Goal: Obtain resource: Obtain resource

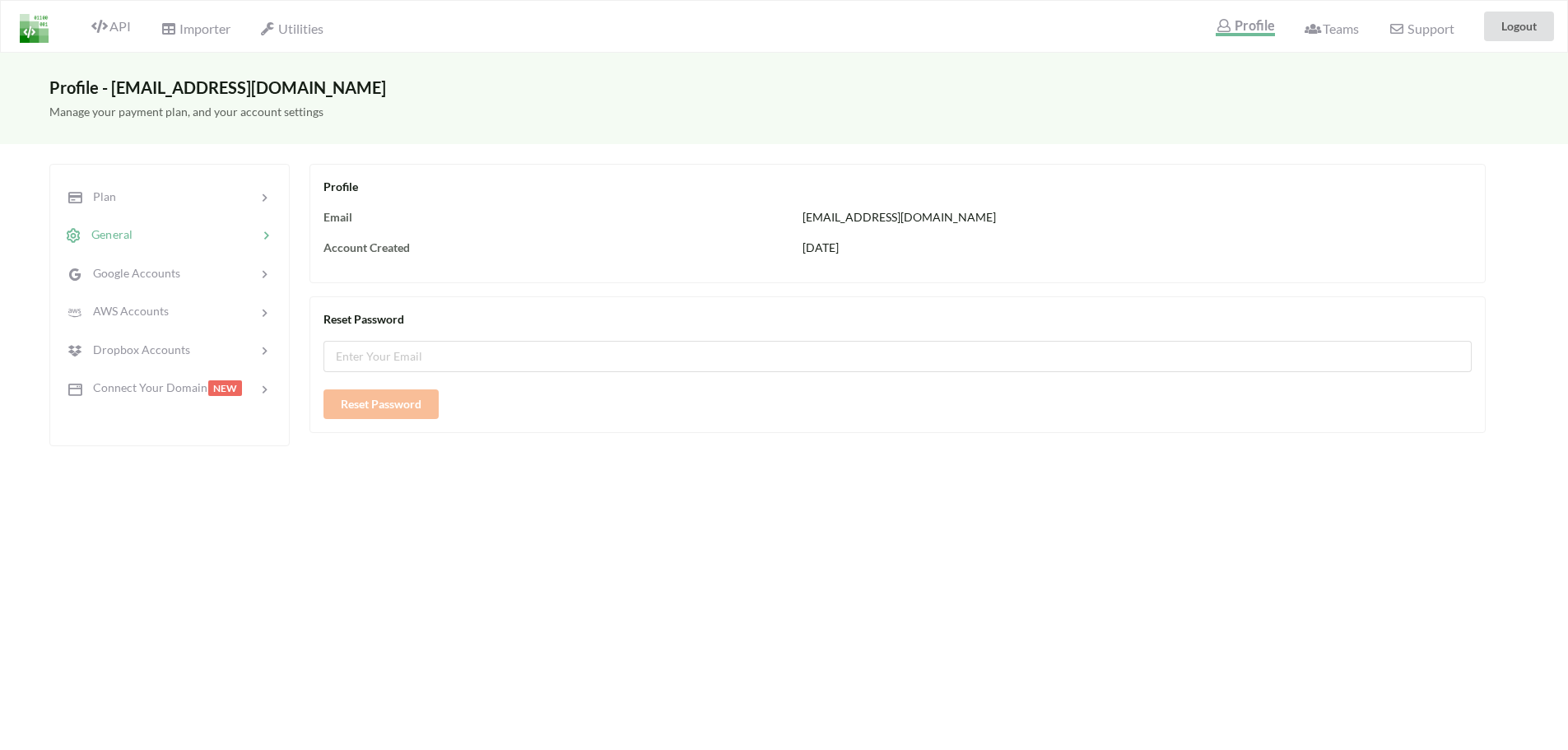
click at [124, 15] on div "API" at bounding box center [104, 27] width 74 height 31
click at [109, 35] on span "API" at bounding box center [110, 28] width 40 height 19
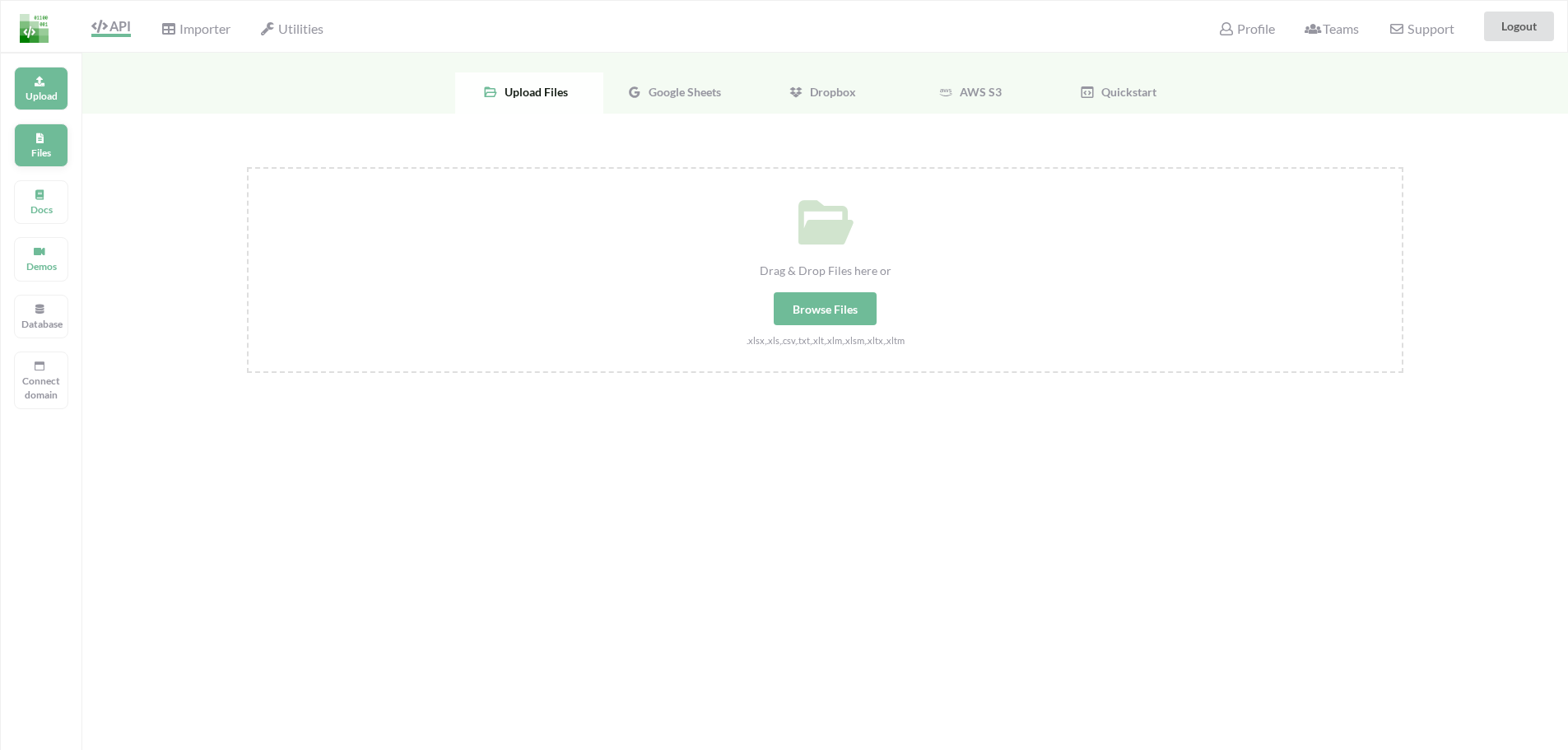
click at [63, 150] on div "Files" at bounding box center [40, 144] width 54 height 43
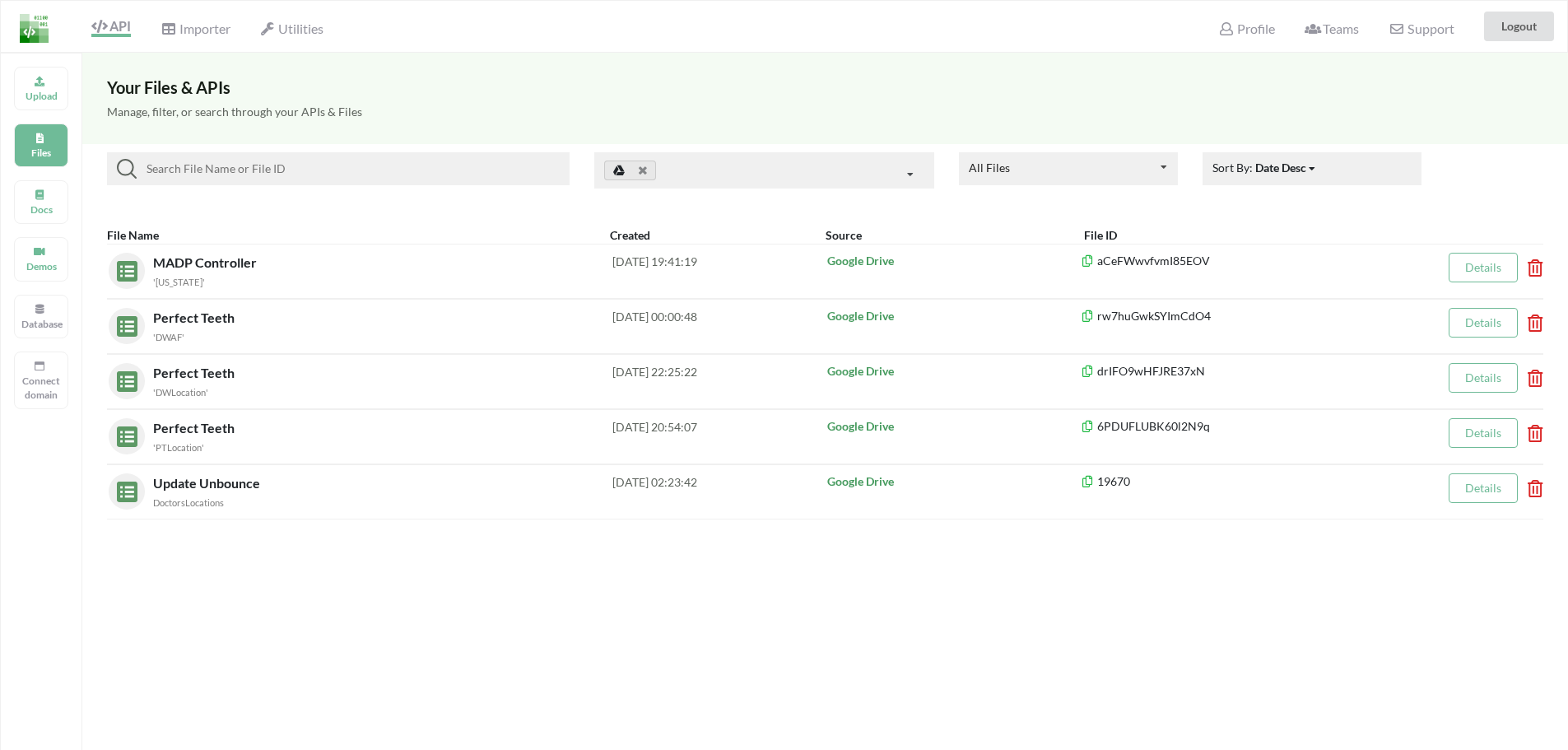
click at [736, 177] on div at bounding box center [764, 170] width 341 height 36
click at [30, 78] on div "Upload" at bounding box center [40, 88] width 54 height 43
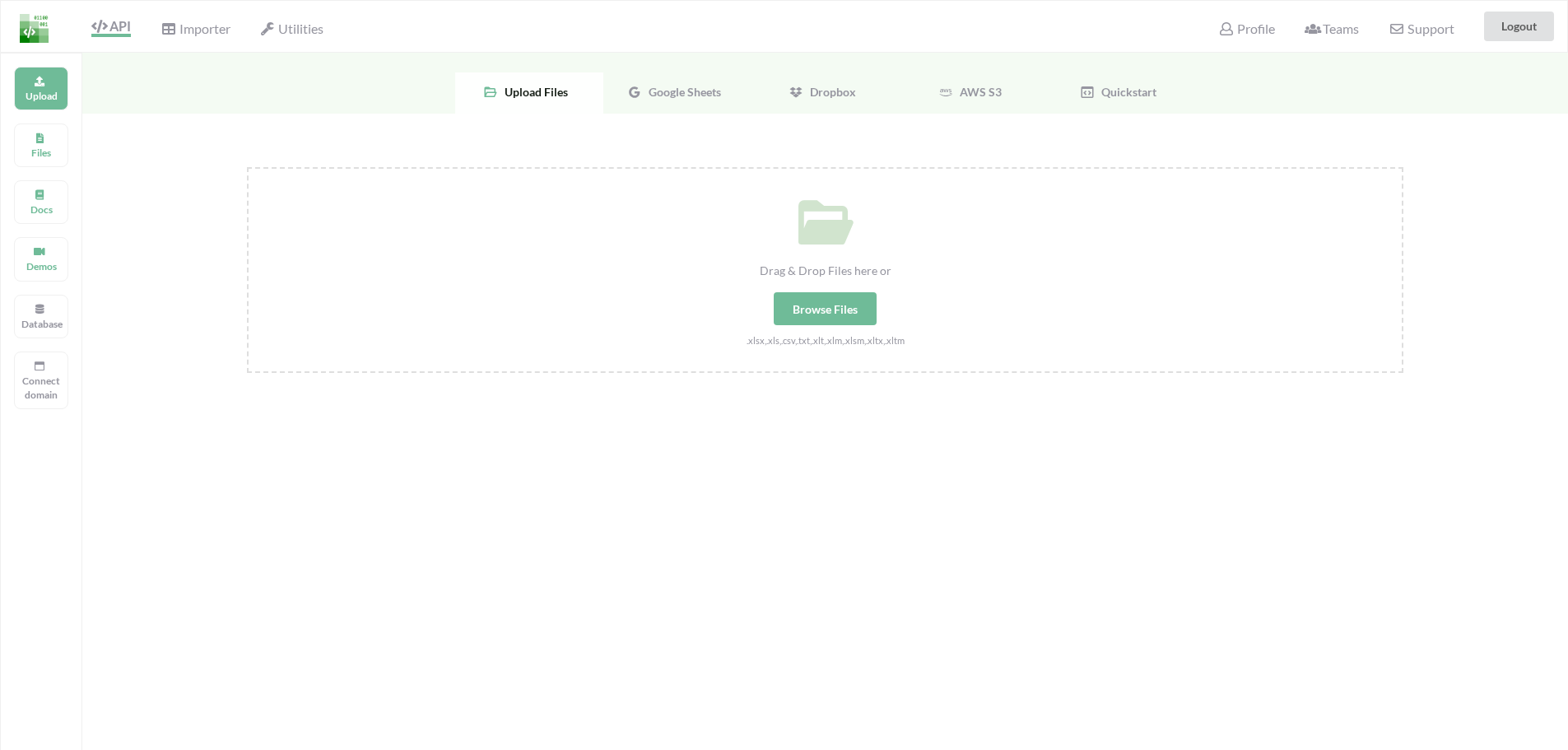
click at [679, 89] on span "Google Sheets" at bounding box center [681, 91] width 79 height 14
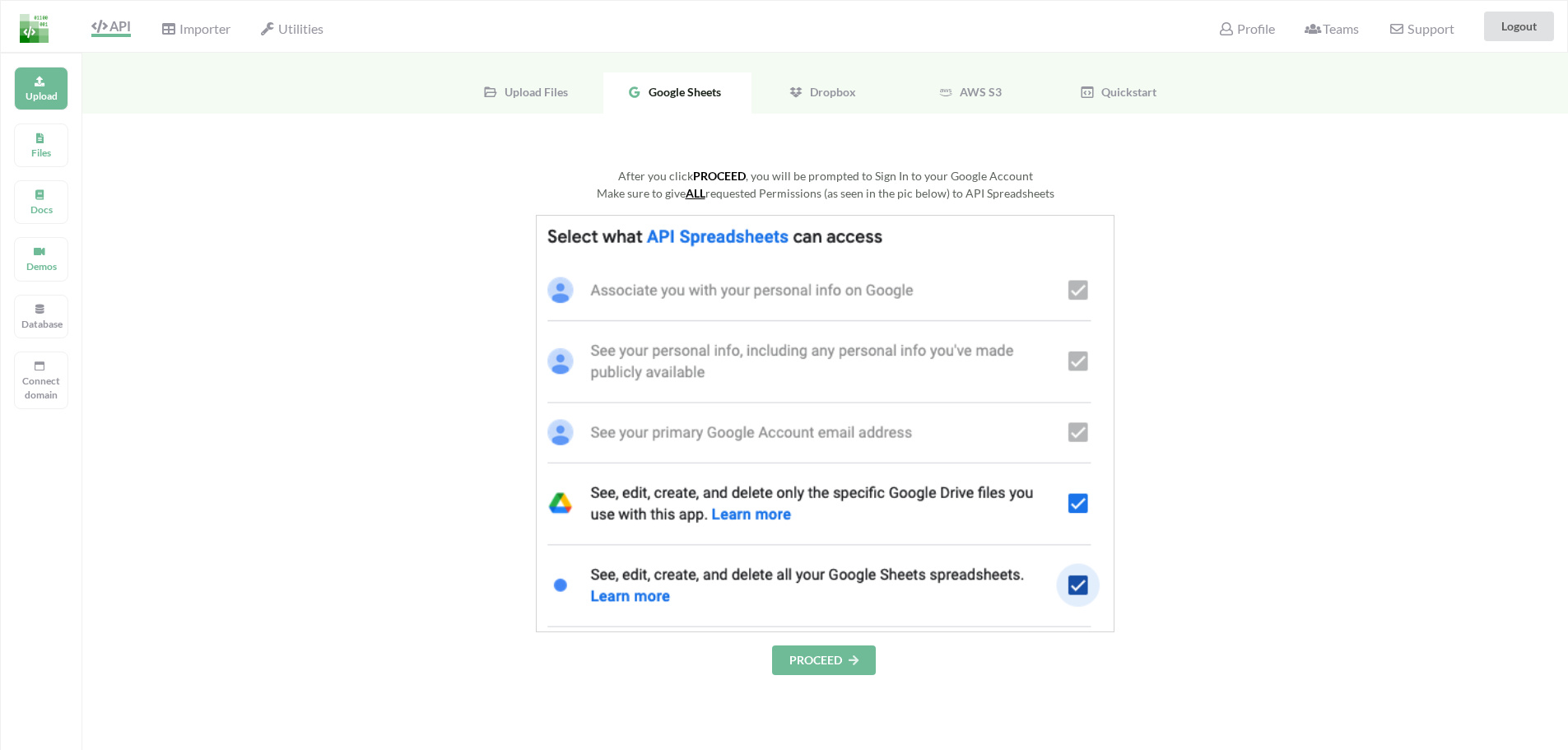
click at [810, 664] on button "PROCEED" at bounding box center [824, 661] width 104 height 29
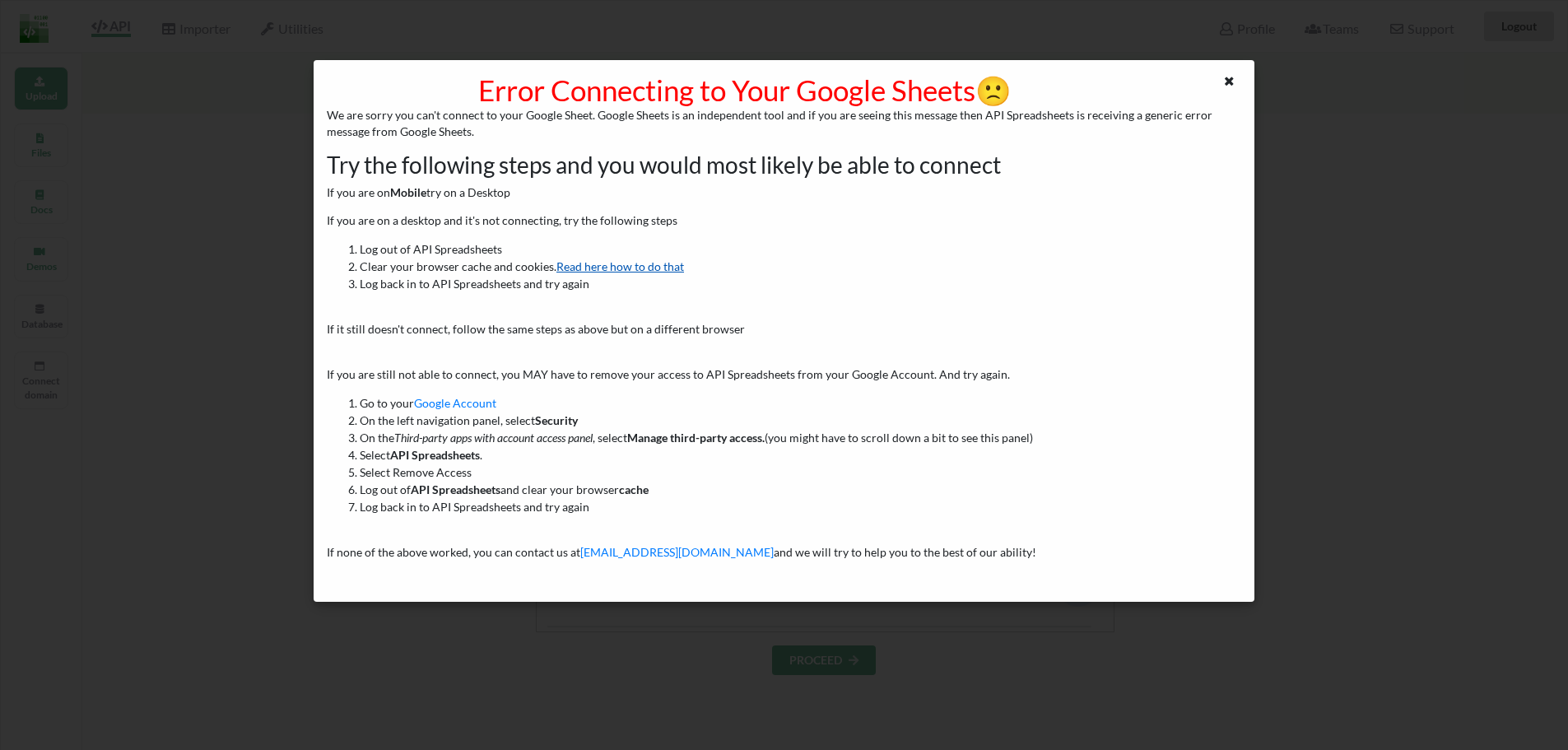
click at [635, 267] on link "Read here how to do that" at bounding box center [620, 266] width 128 height 14
click at [1224, 78] on icon at bounding box center [1229, 79] width 14 height 12
